Goal: Find specific page/section: Find specific page/section

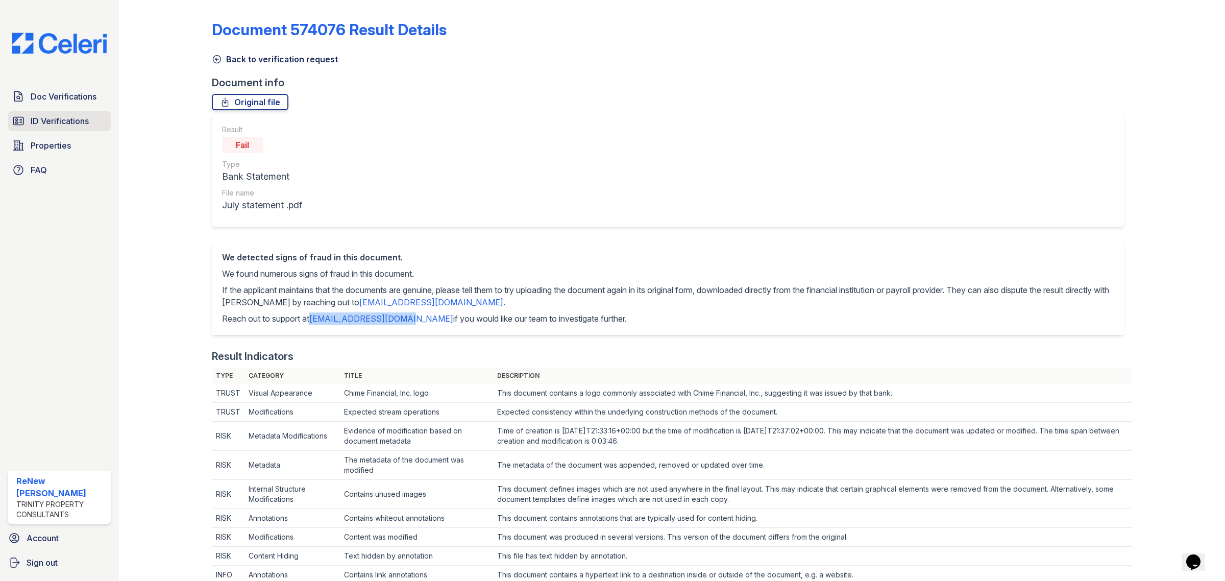
scroll to position [191, 0]
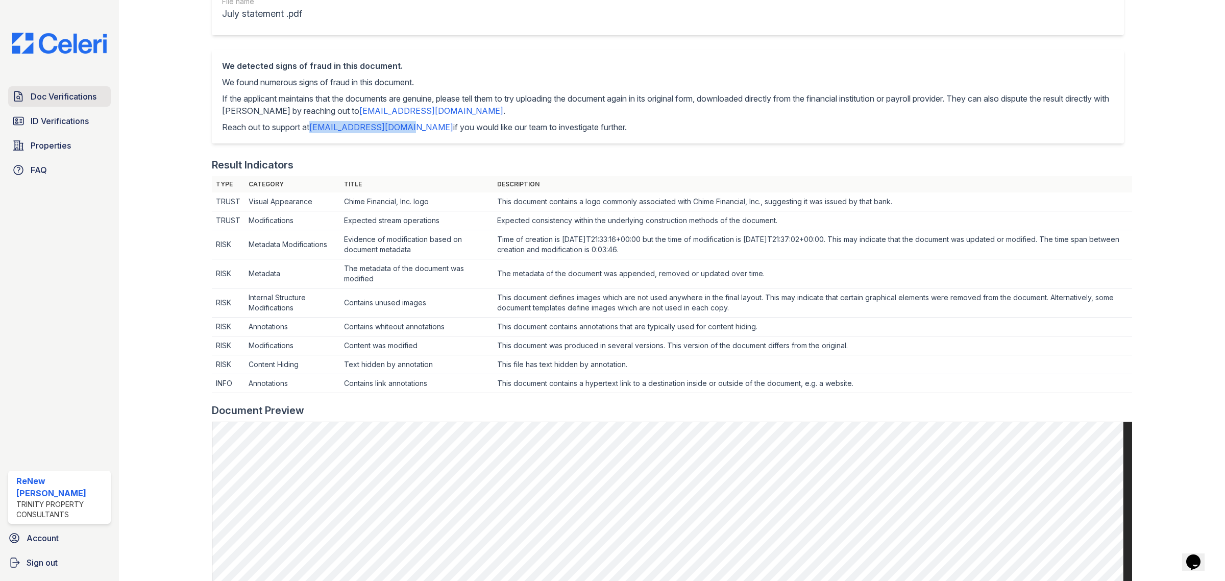
click at [69, 104] on link "Doc Verifications" at bounding box center [59, 96] width 103 height 20
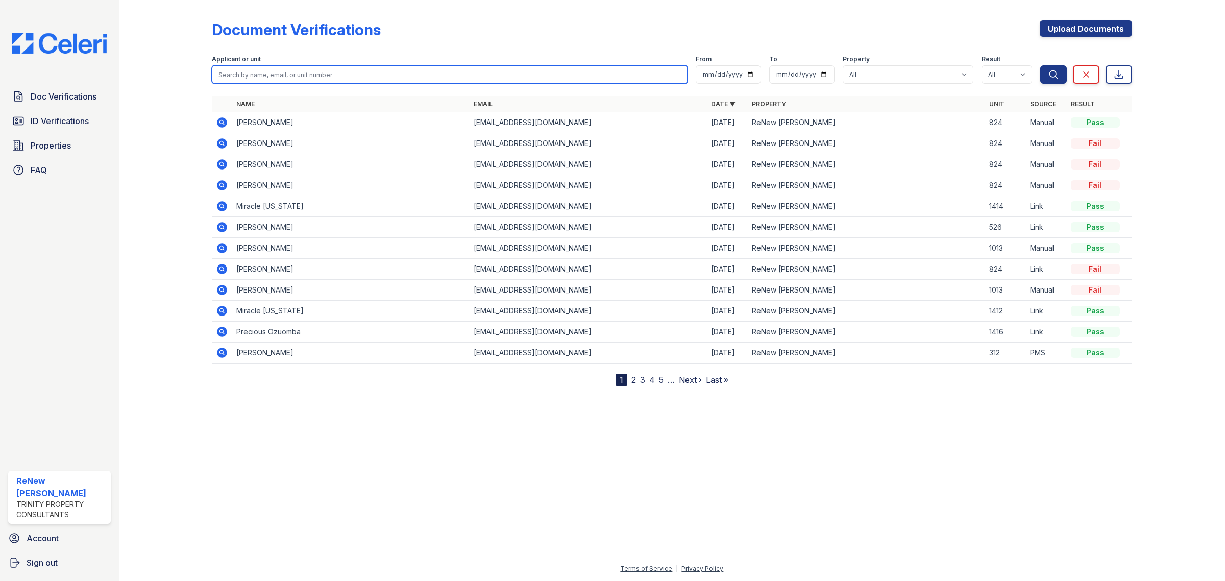
click at [323, 77] on input "search" at bounding box center [450, 74] width 476 height 18
type input "[PERSON_NAME]"
click at [1040, 65] on button "Search" at bounding box center [1053, 74] width 27 height 18
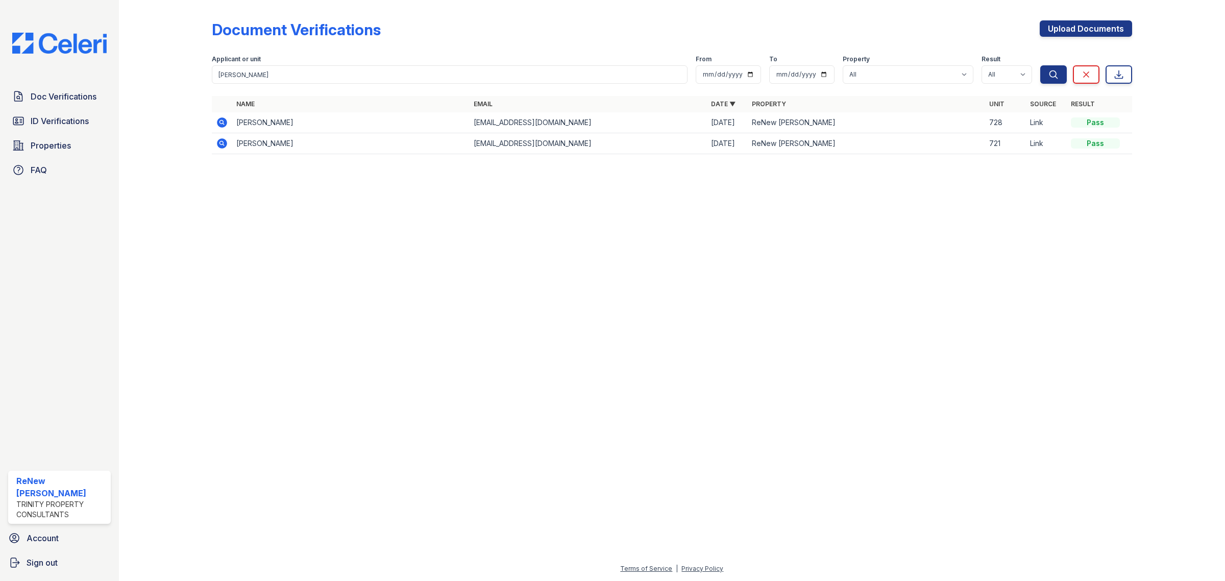
click at [216, 120] on icon at bounding box center [222, 122] width 12 height 12
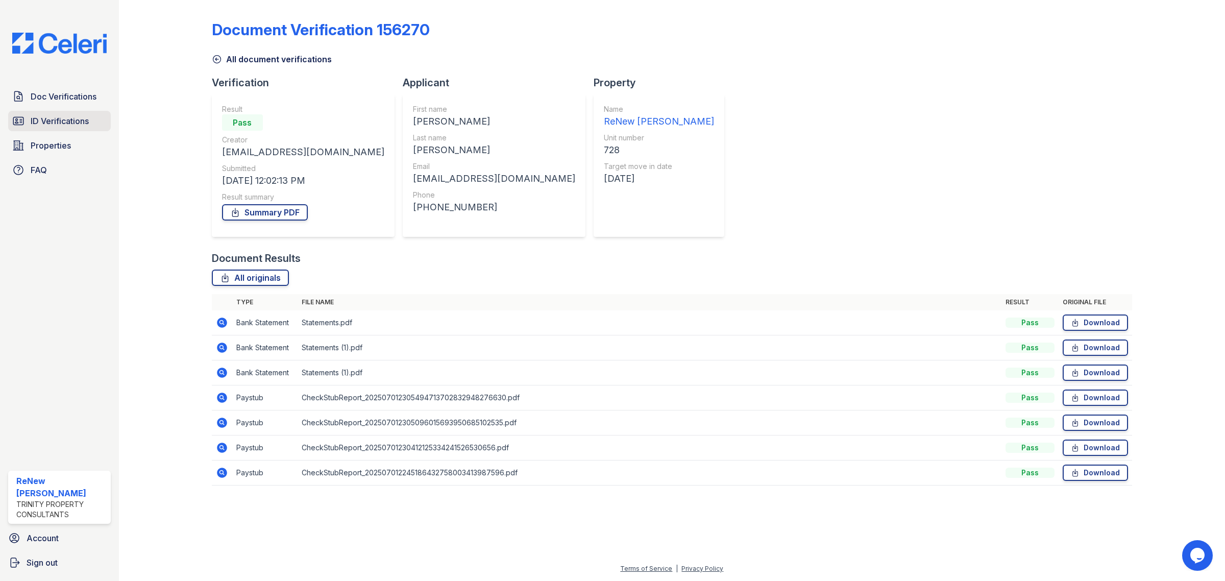
click at [66, 115] on span "ID Verifications" at bounding box center [60, 121] width 58 height 12
